Goal: Task Accomplishment & Management: Manage account settings

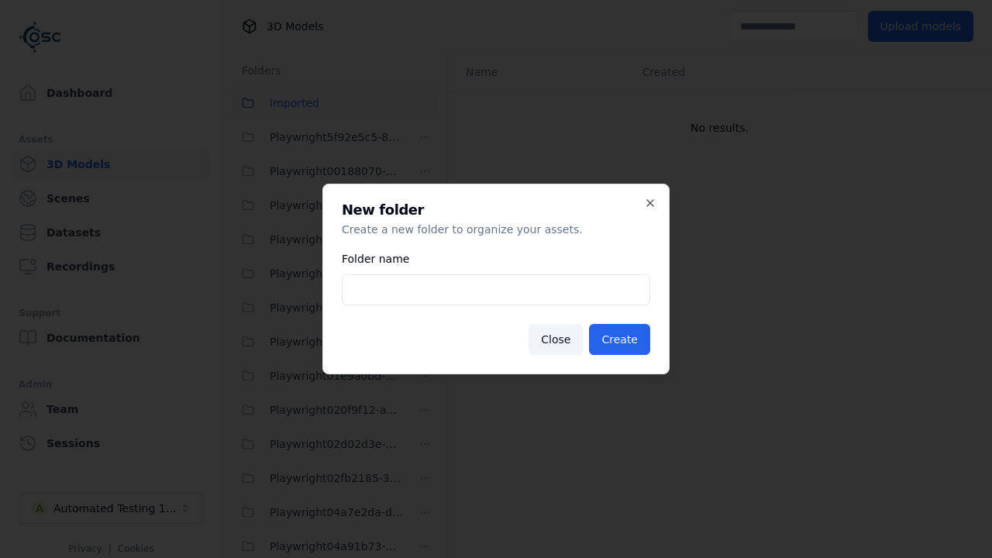
scroll to position [35504, 0]
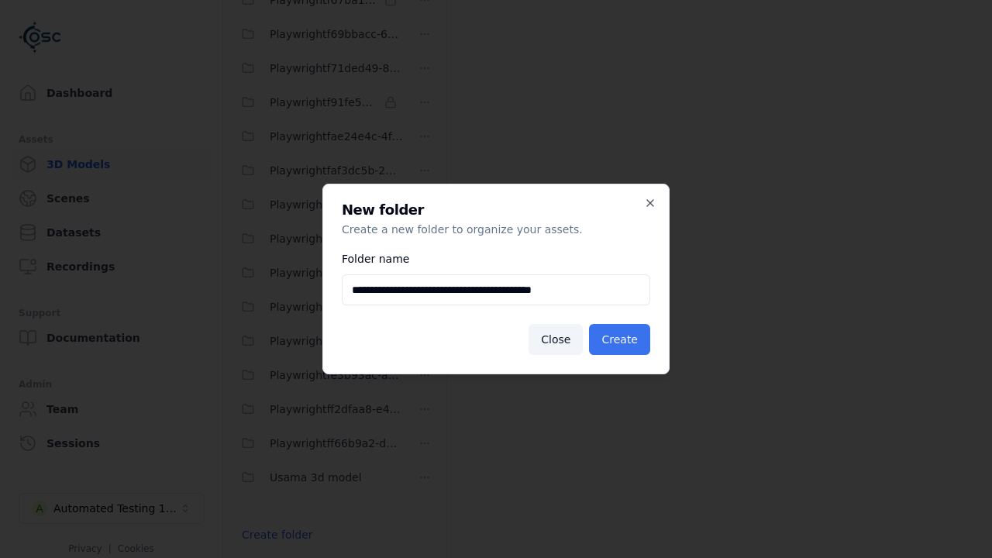
type input "**********"
click at [622, 339] on button "Create" at bounding box center [619, 339] width 61 height 31
